Goal: Check status: Check status

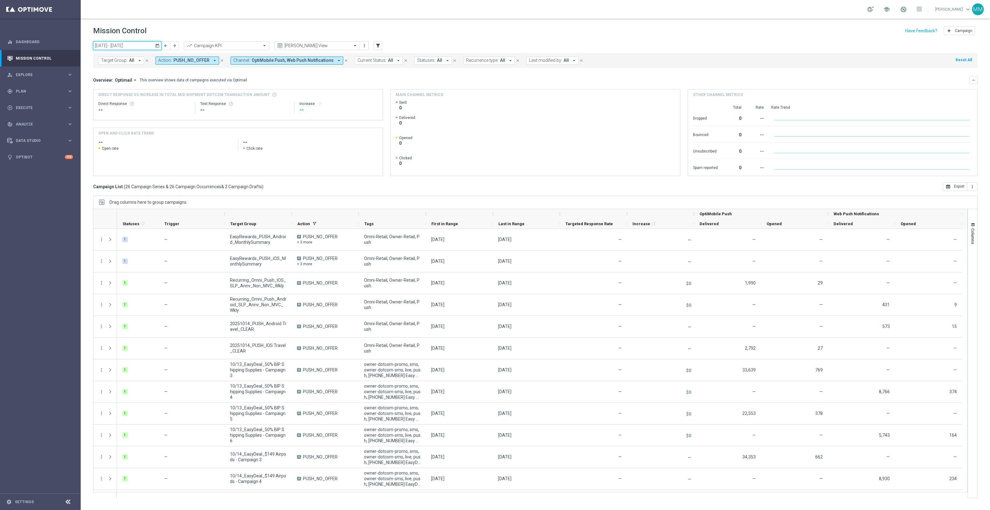
click at [145, 44] on input "[DATE] - [DATE]" at bounding box center [127, 45] width 68 height 9
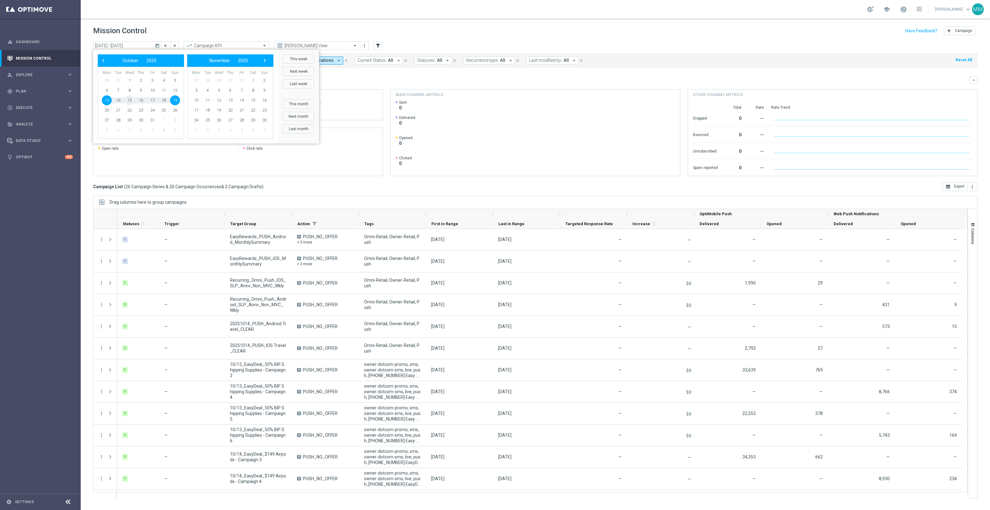
click at [132, 100] on span "15" at bounding box center [130, 100] width 10 height 10
type input "[DATE] - [DATE]"
